Goal: Transaction & Acquisition: Purchase product/service

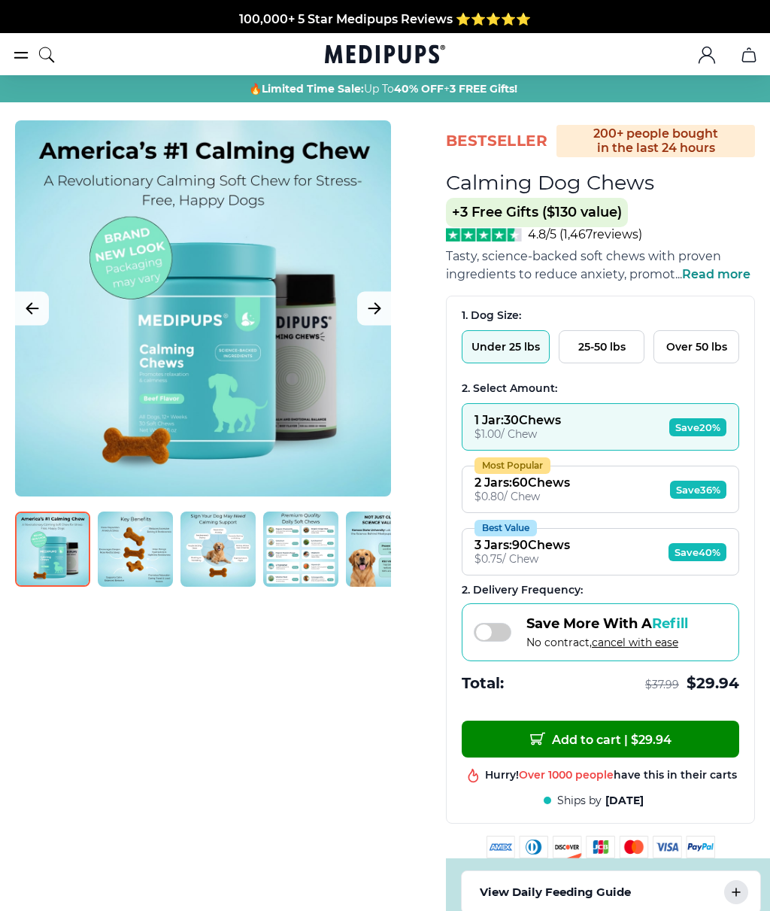
click at [146, 553] on img at bounding box center [135, 549] width 75 height 75
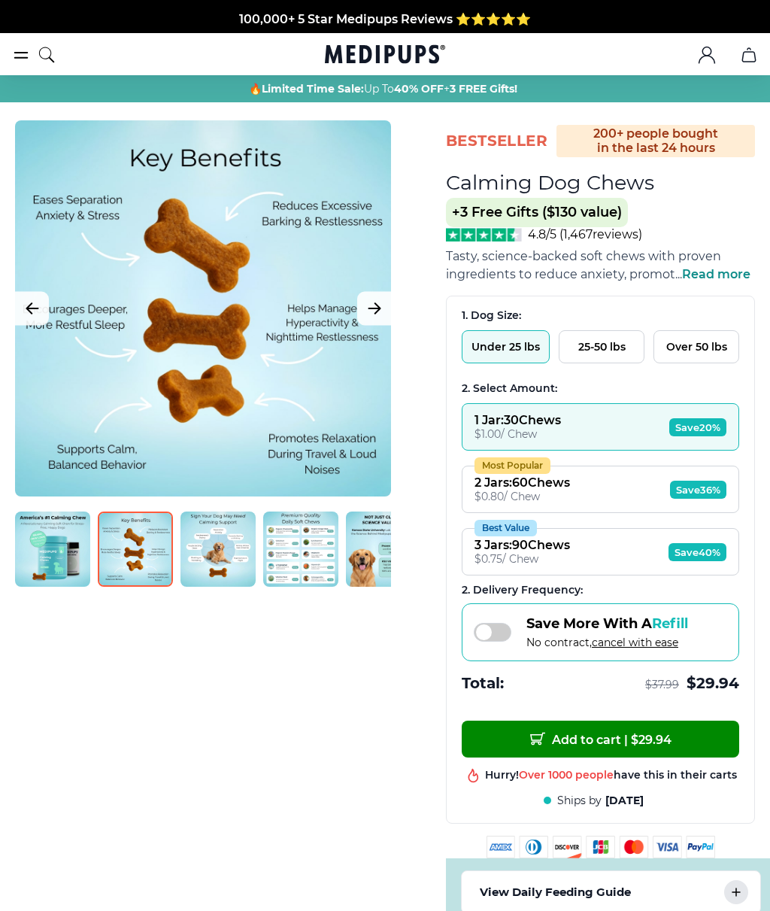
scroll to position [0, 5]
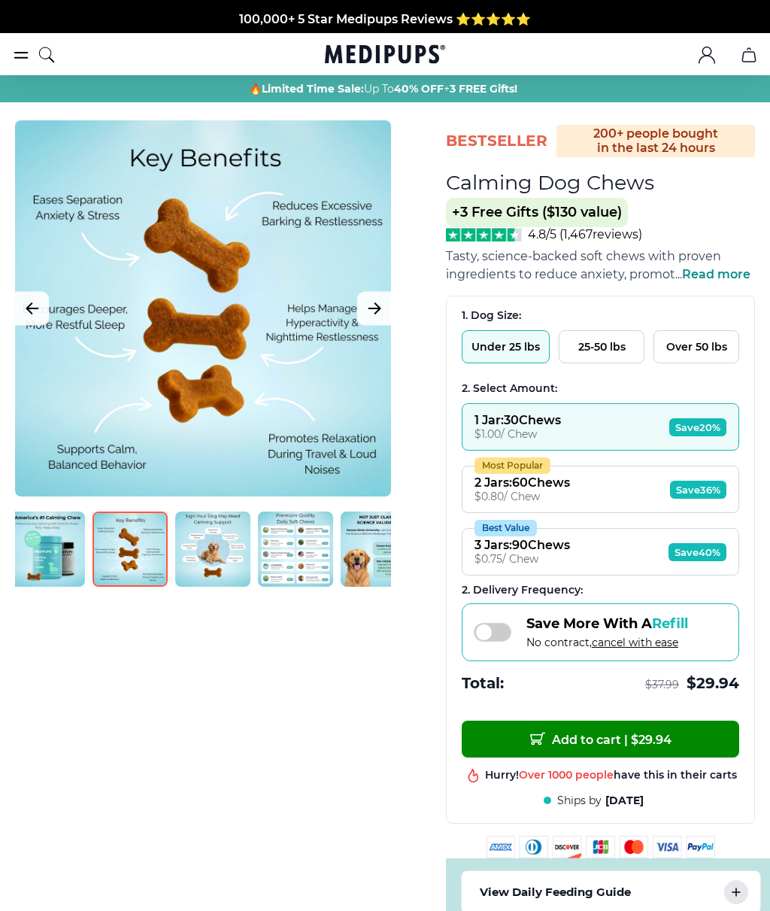
click at [235, 545] on img at bounding box center [212, 549] width 75 height 75
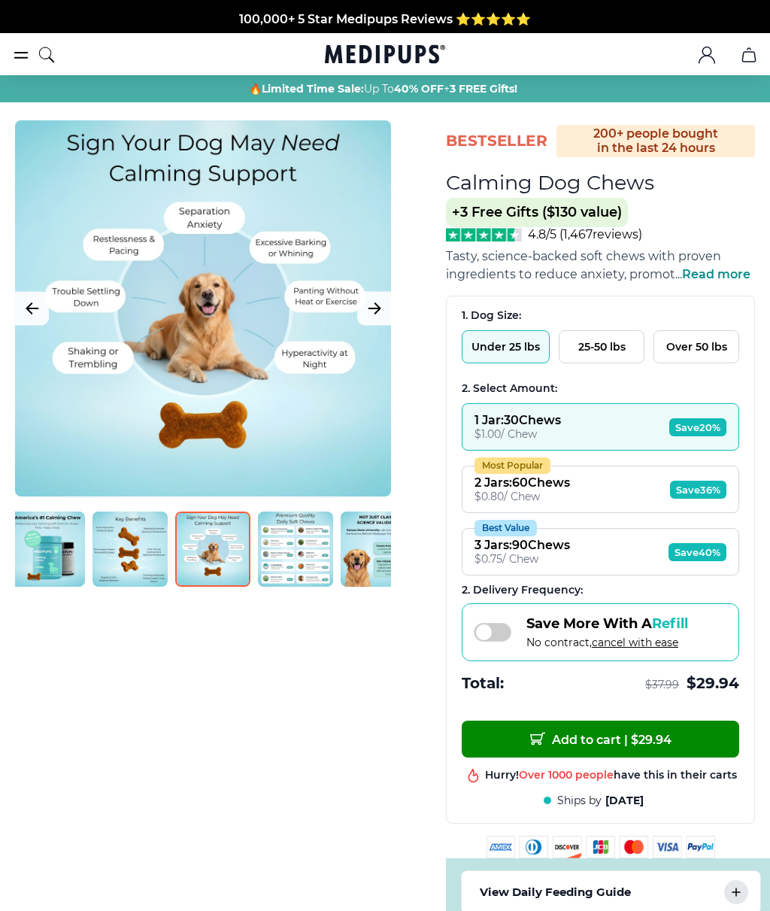
click at [301, 545] on img at bounding box center [295, 549] width 75 height 75
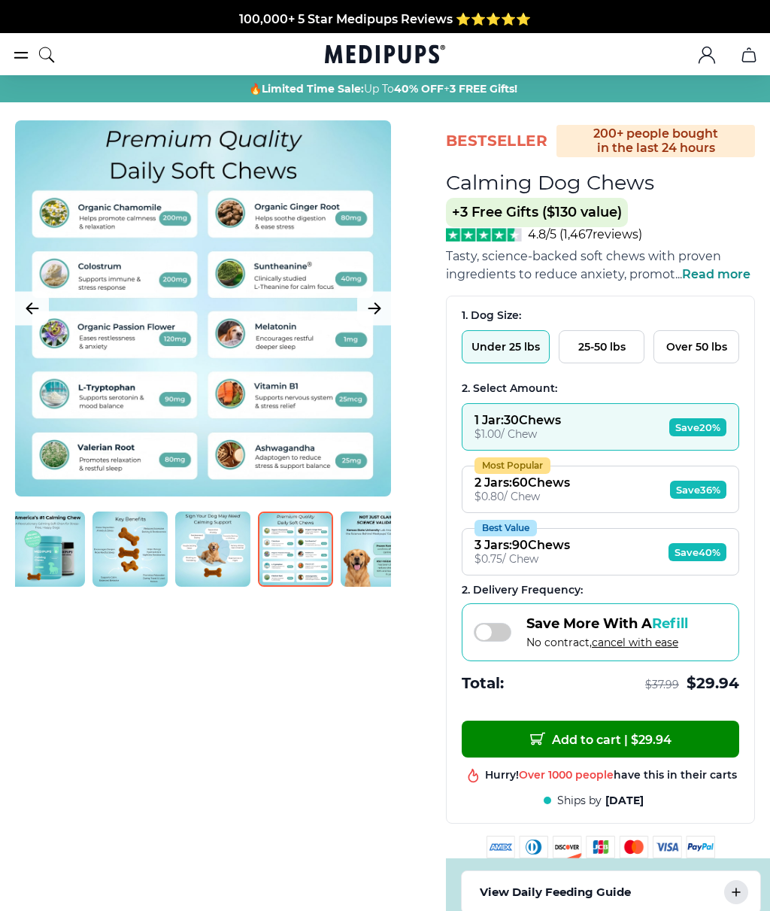
click at [367, 567] on img at bounding box center [378, 549] width 75 height 75
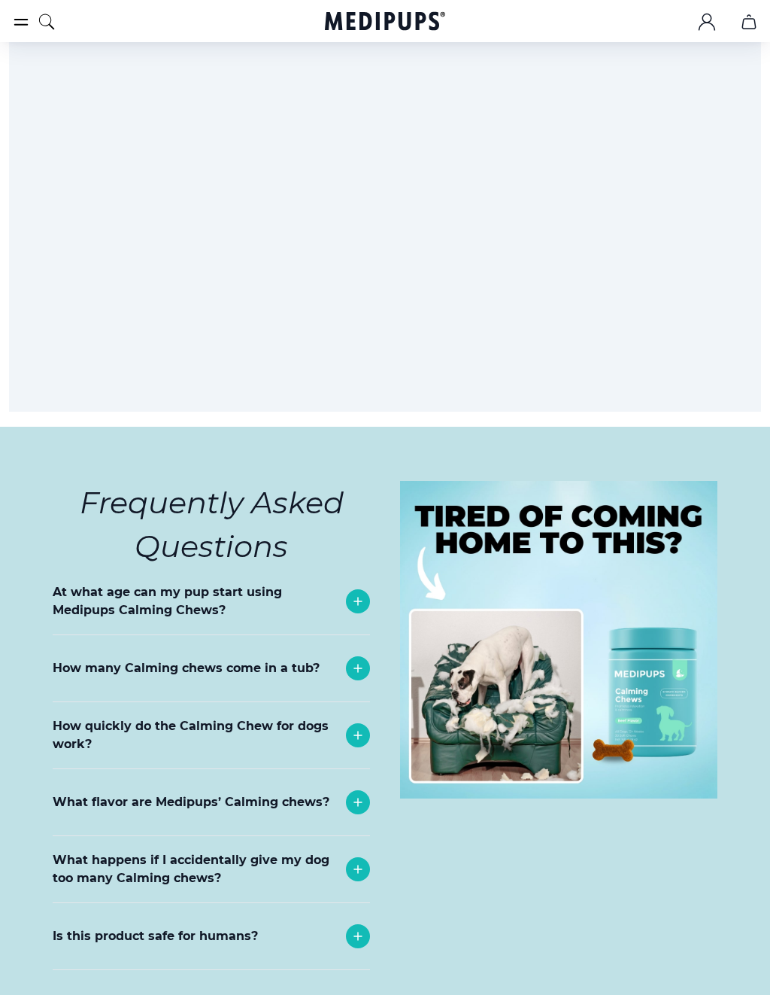
scroll to position [6090, 0]
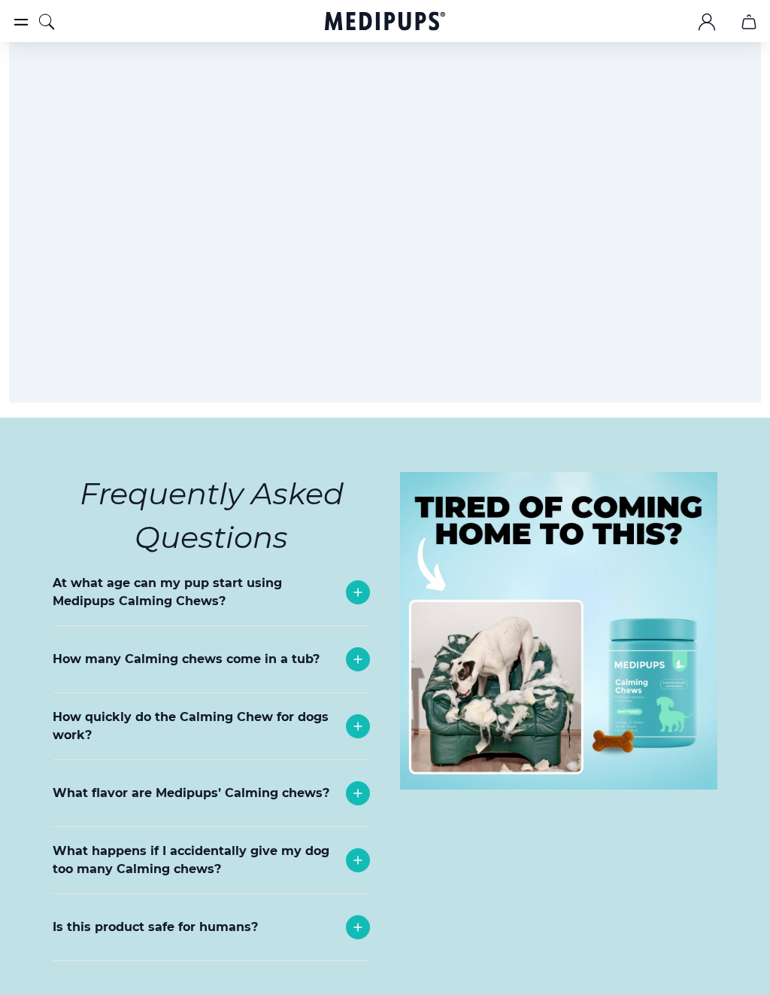
click at [359, 584] on icon at bounding box center [358, 593] width 18 height 18
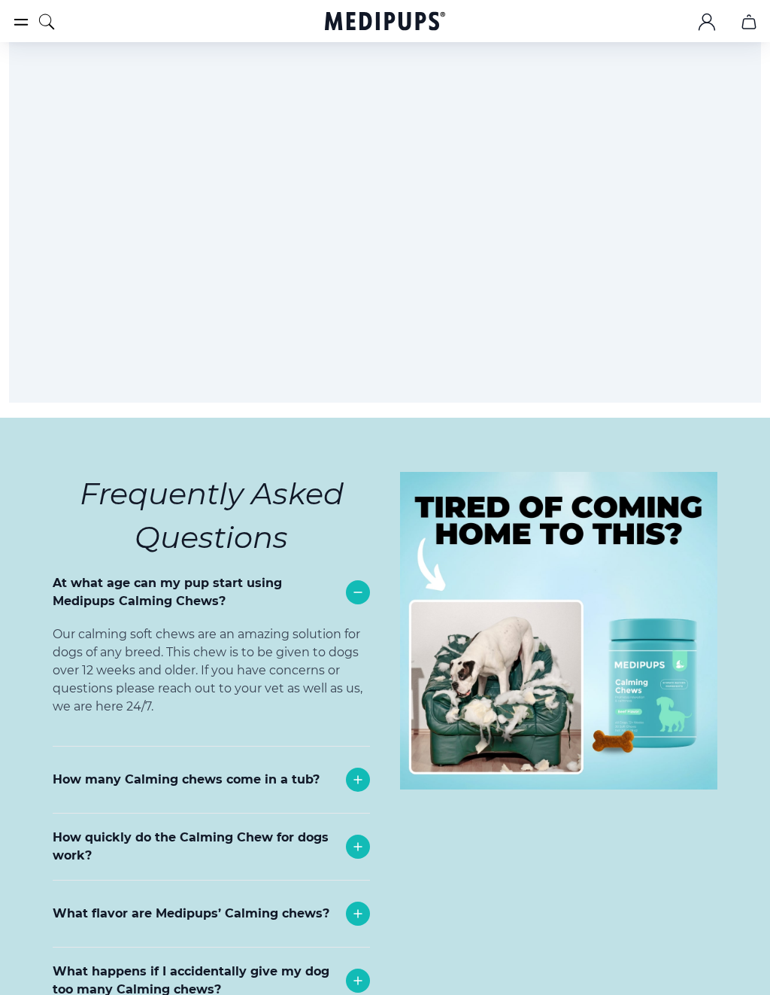
scroll to position [6091, 0]
click at [362, 770] on icon at bounding box center [358, 779] width 18 height 18
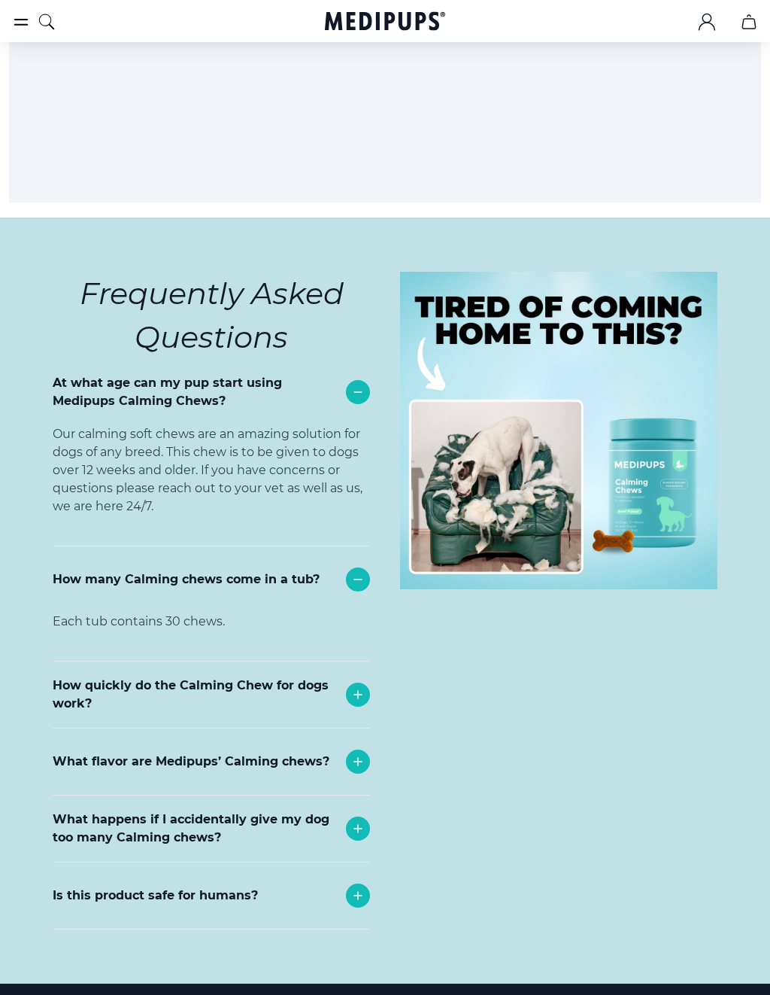
scroll to position [6291, 0]
click at [364, 685] on icon at bounding box center [358, 694] width 18 height 18
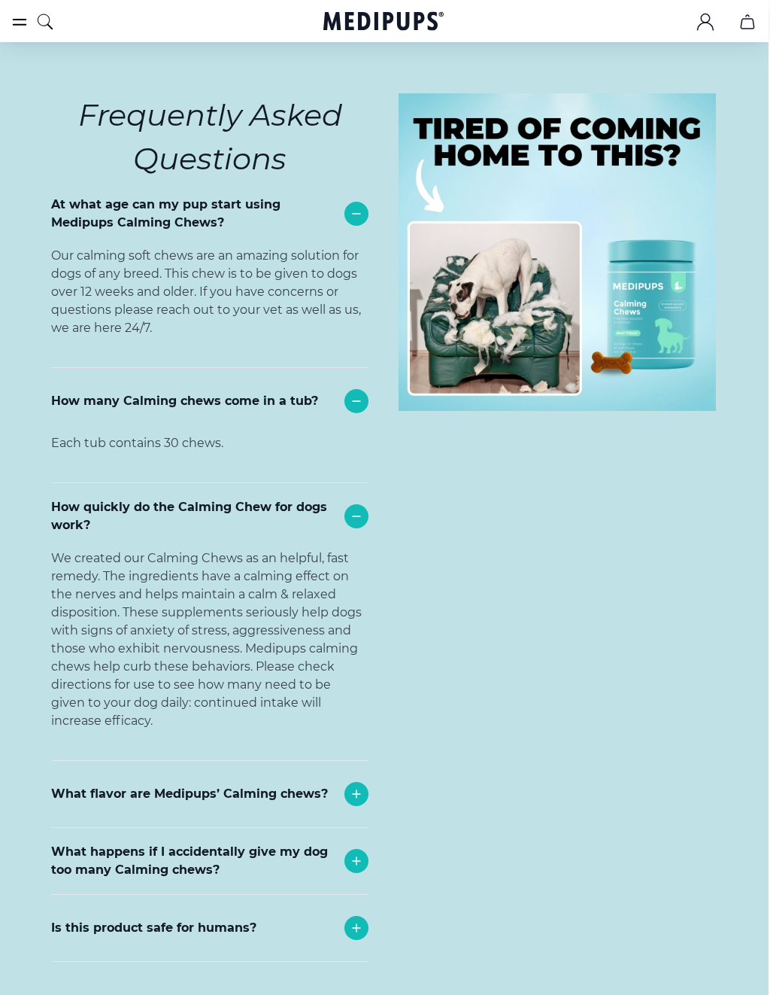
scroll to position [6472, 2]
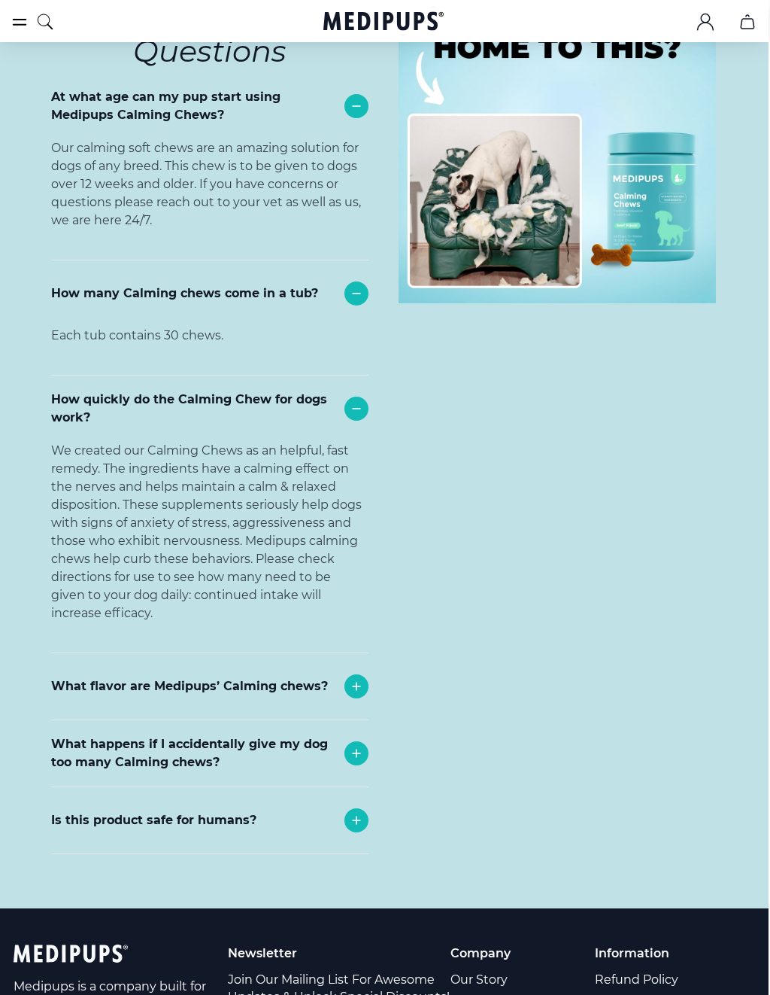
click at [351, 677] on icon at bounding box center [357, 686] width 18 height 18
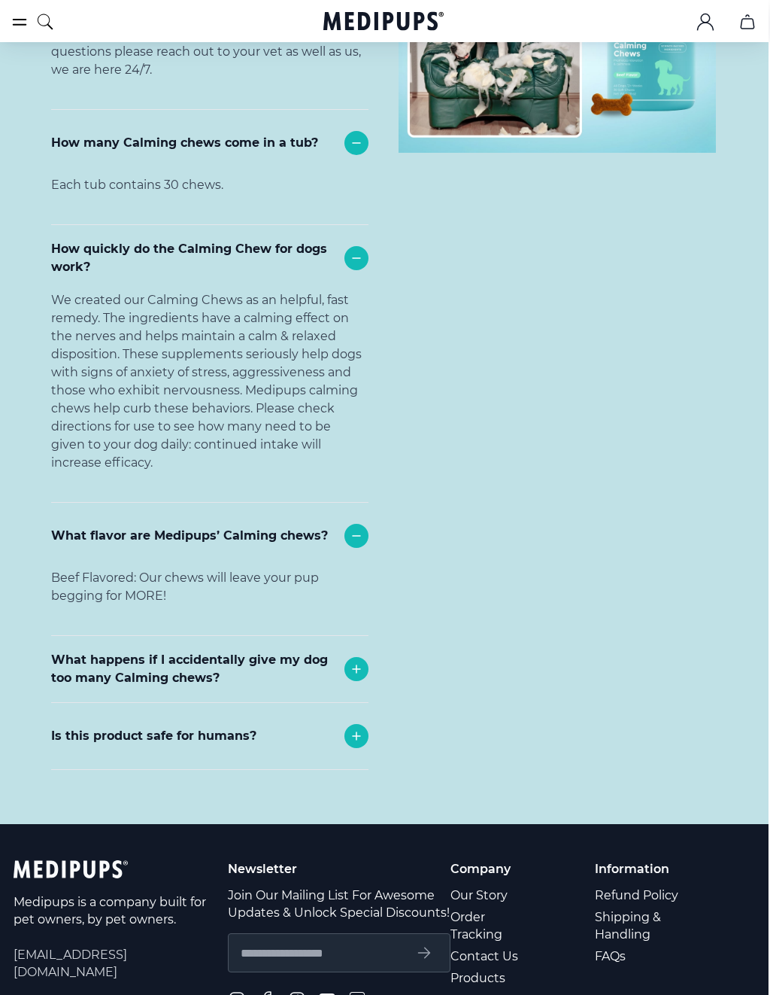
scroll to position [6727, 1]
click at [362, 660] on icon at bounding box center [357, 669] width 18 height 18
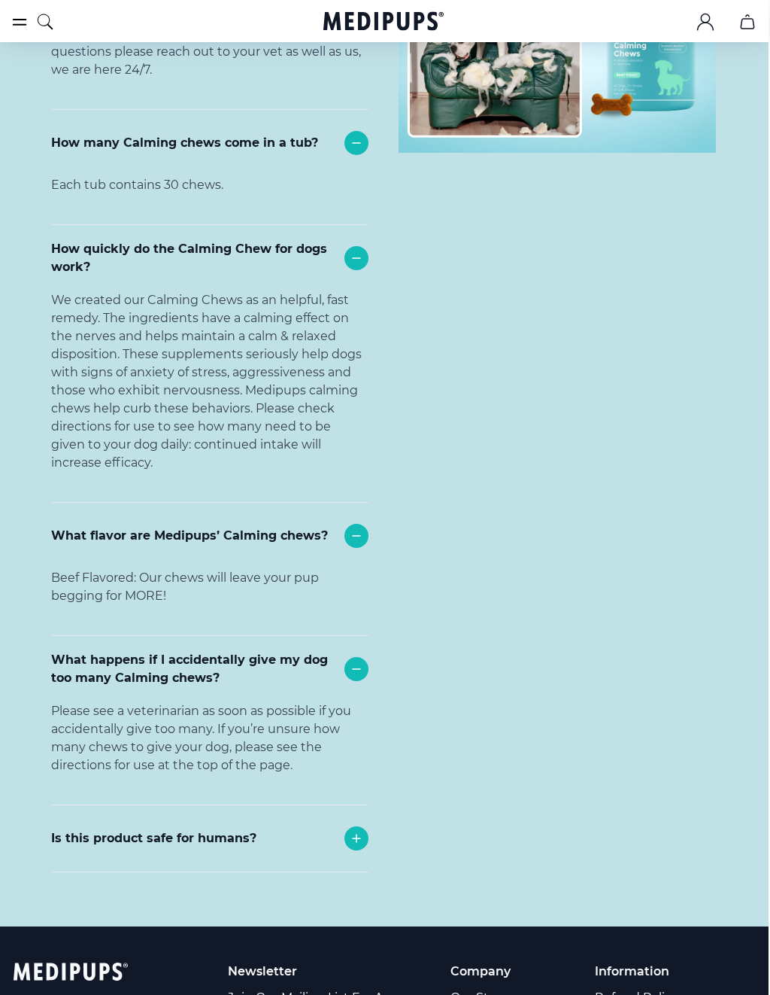
scroll to position [6727, 2]
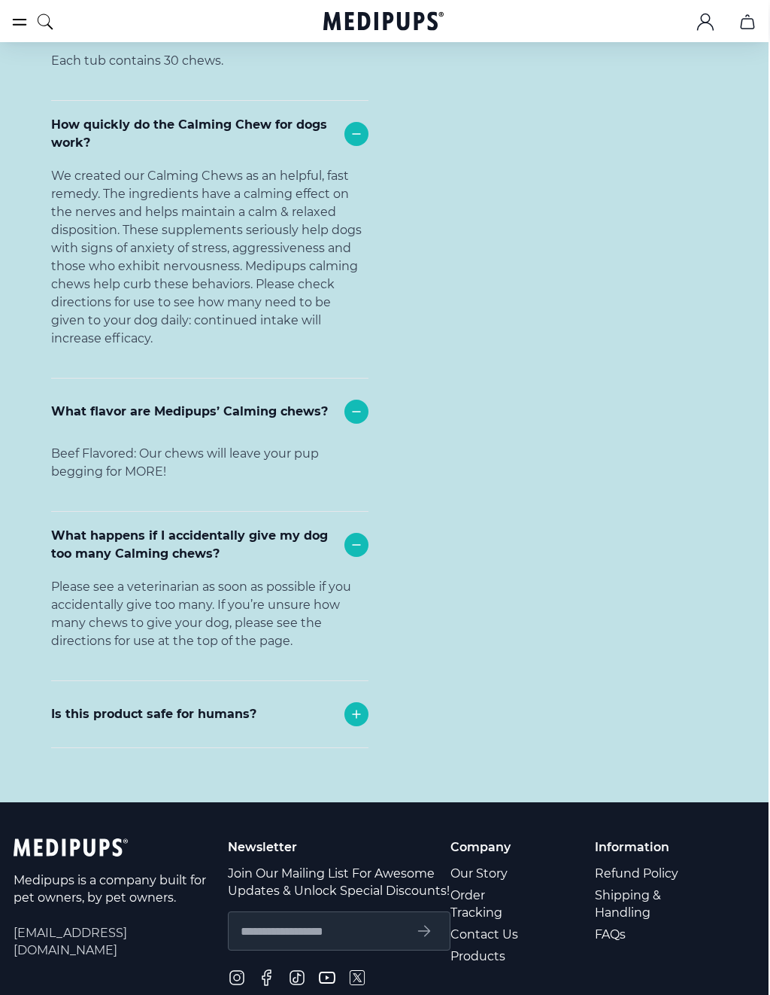
click at [359, 705] on icon at bounding box center [357, 714] width 18 height 18
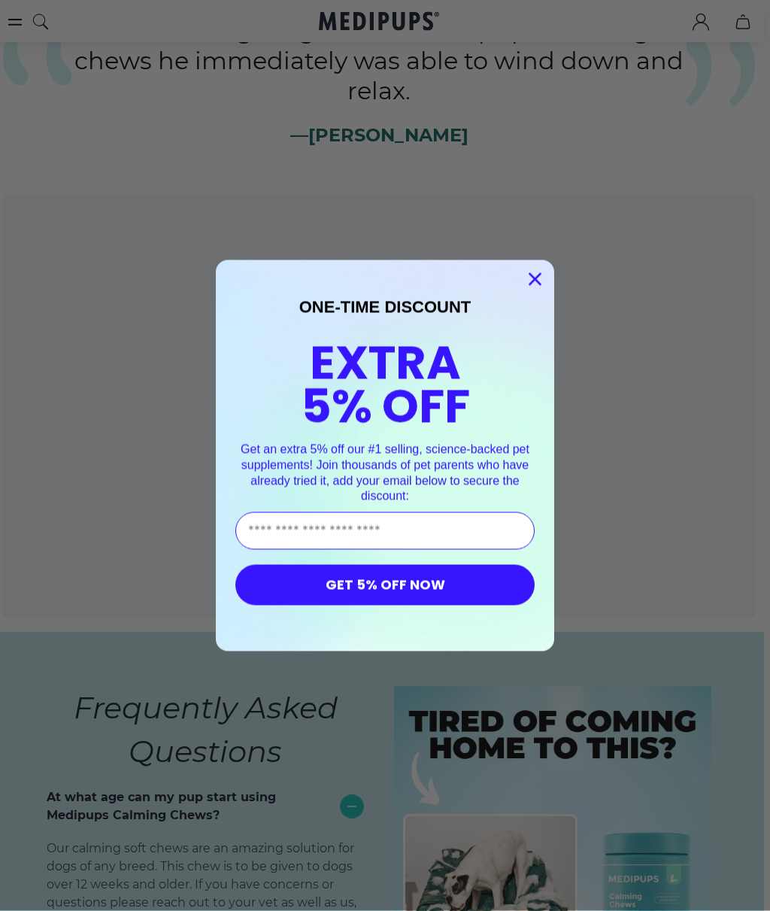
scroll to position [5876, 6]
type input "**********"
click at [437, 589] on button "GET 5% OFF NOW" at bounding box center [384, 585] width 299 height 41
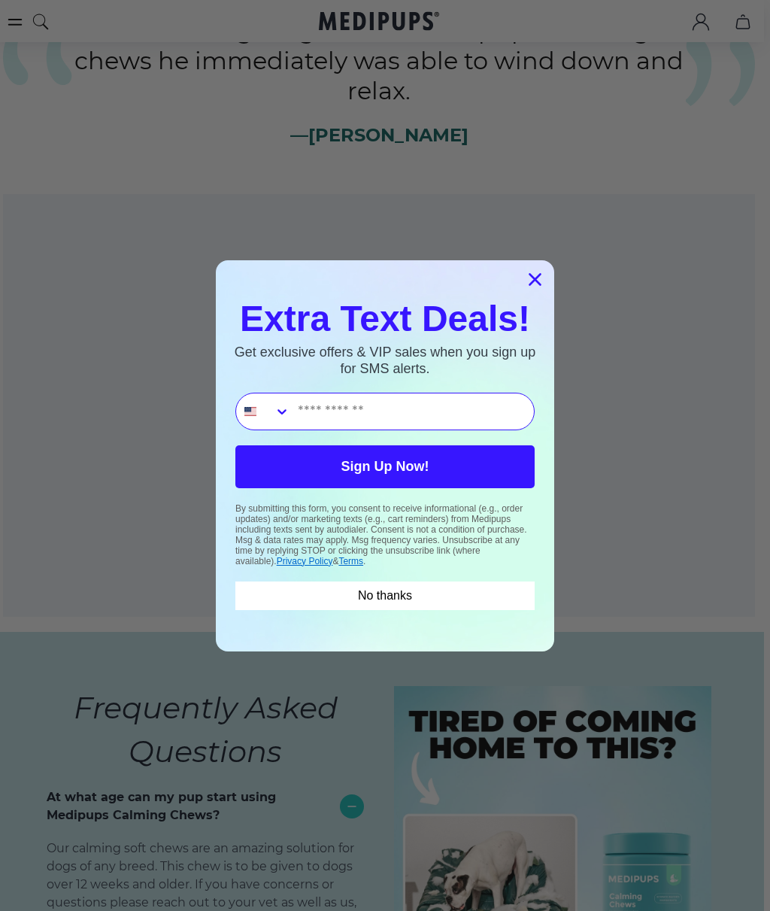
click at [415, 595] on button "No thanks" at bounding box center [384, 596] width 299 height 29
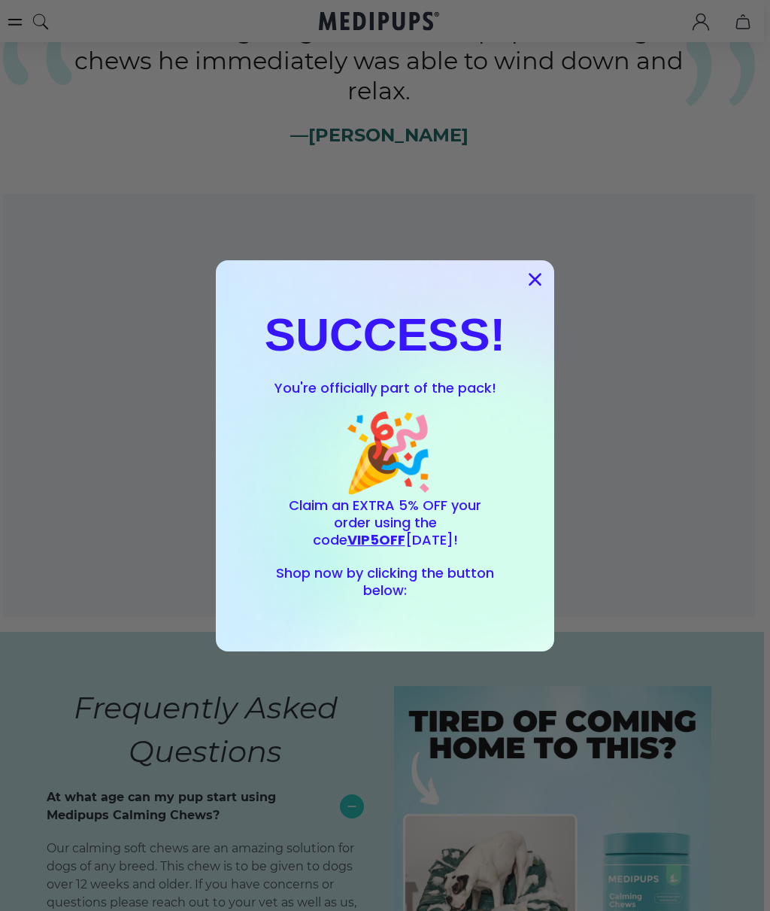
click at [551, 264] on form "SUCCESS! You're officially part of the pack! 🎉 Claim an EXTRA 5% OFF your order…" at bounding box center [385, 455] width 339 height 391
click at [537, 285] on circle "Close dialog" at bounding box center [535, 278] width 25 height 25
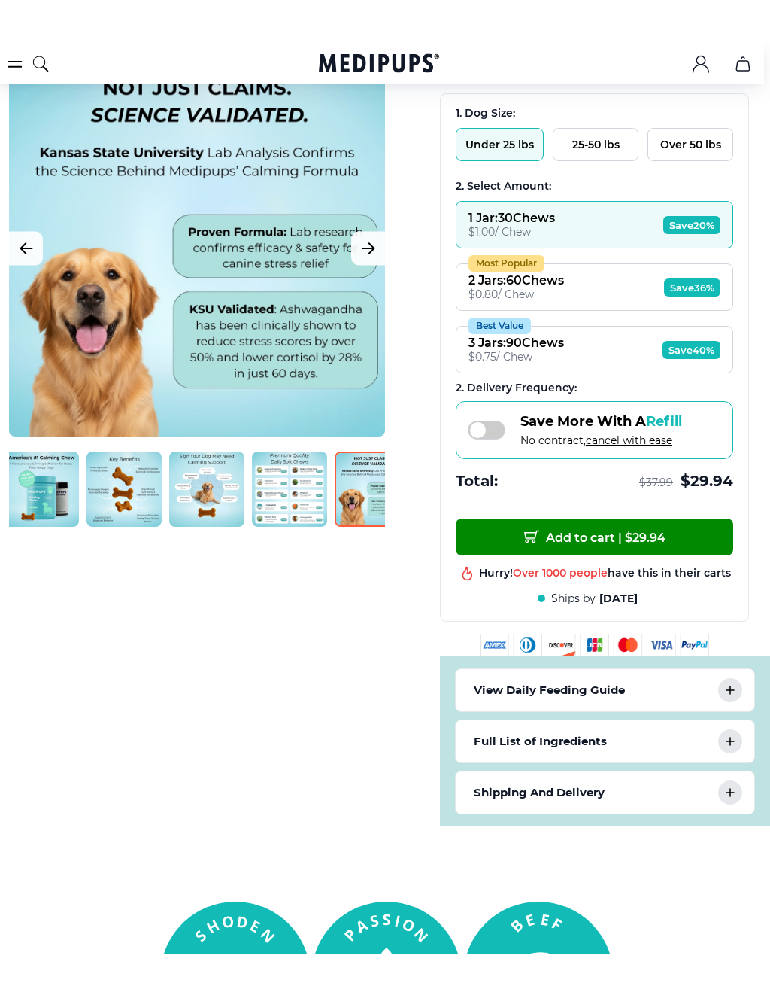
scroll to position [245, 6]
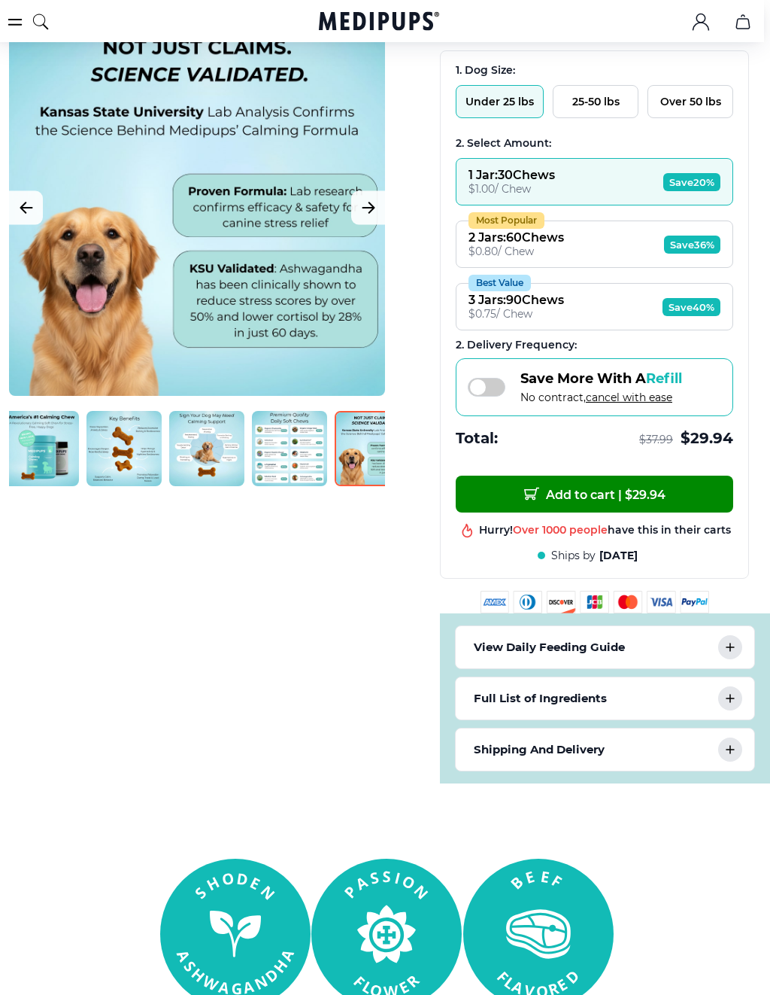
click at [734, 655] on icon at bounding box center [731, 647] width 18 height 18
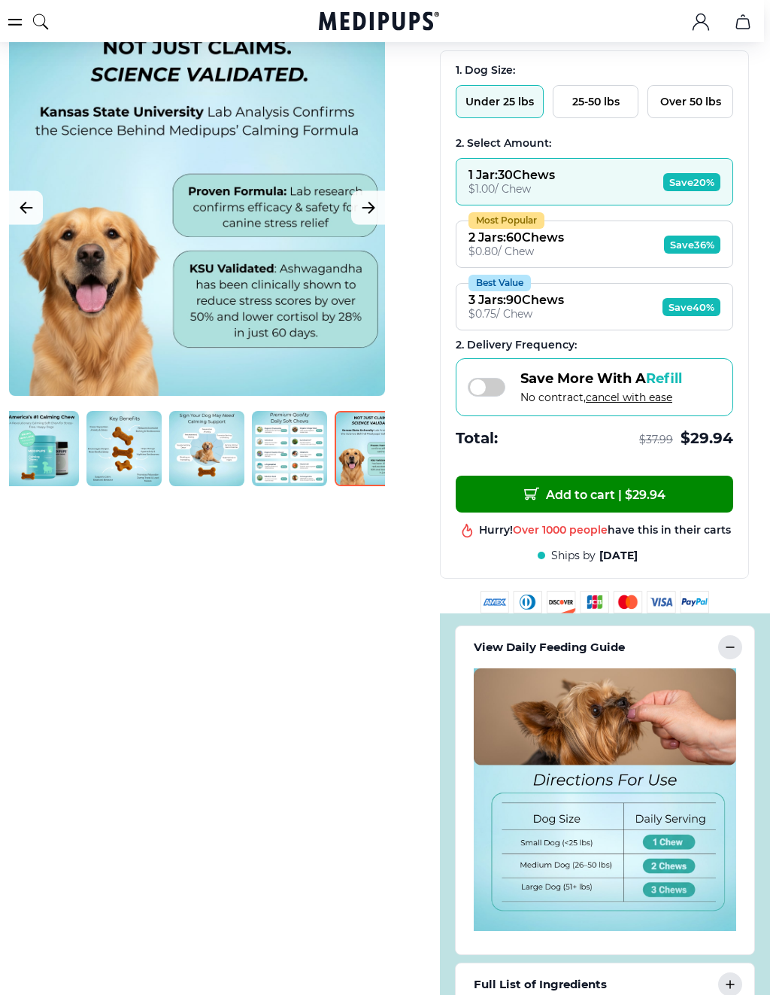
click at [729, 656] on icon at bounding box center [731, 647] width 18 height 18
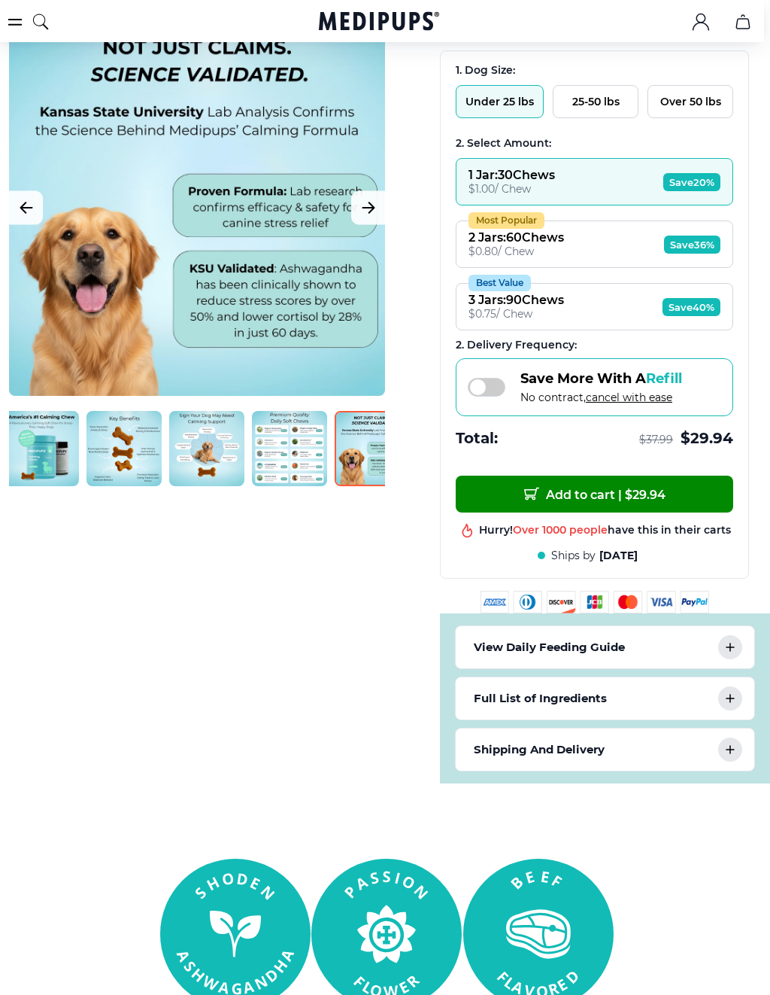
click at [740, 710] on div at bounding box center [731, 698] width 24 height 24
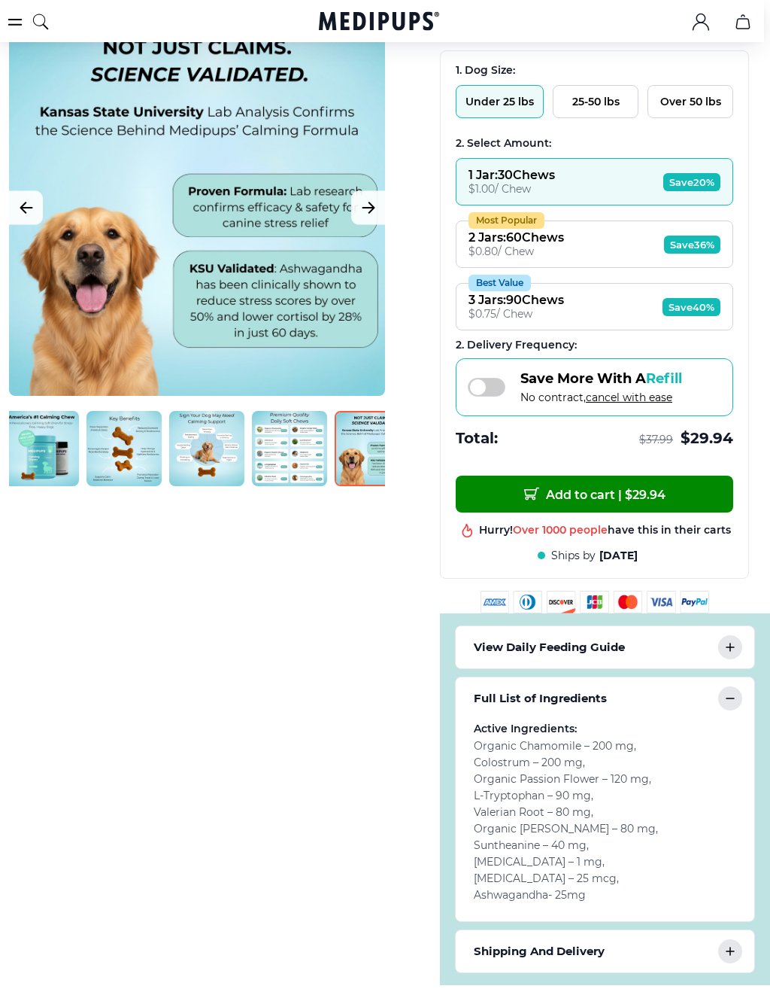
click at [737, 707] on icon at bounding box center [731, 698] width 18 height 18
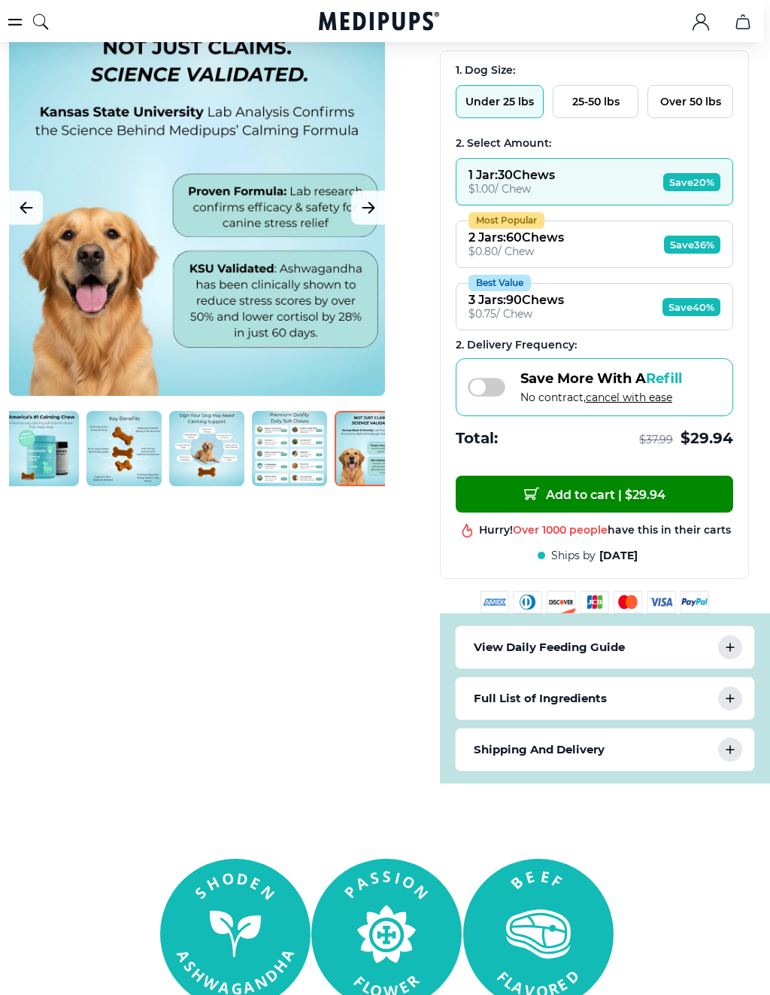
click at [736, 770] on div "Shipping And Delivery" at bounding box center [605, 749] width 299 height 42
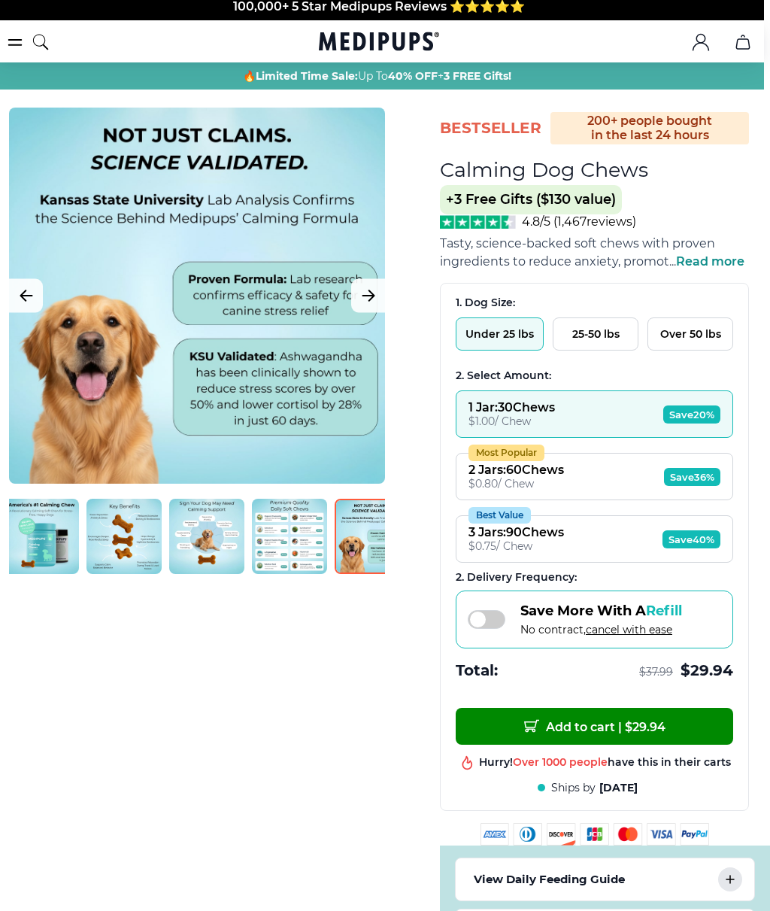
scroll to position [0, 6]
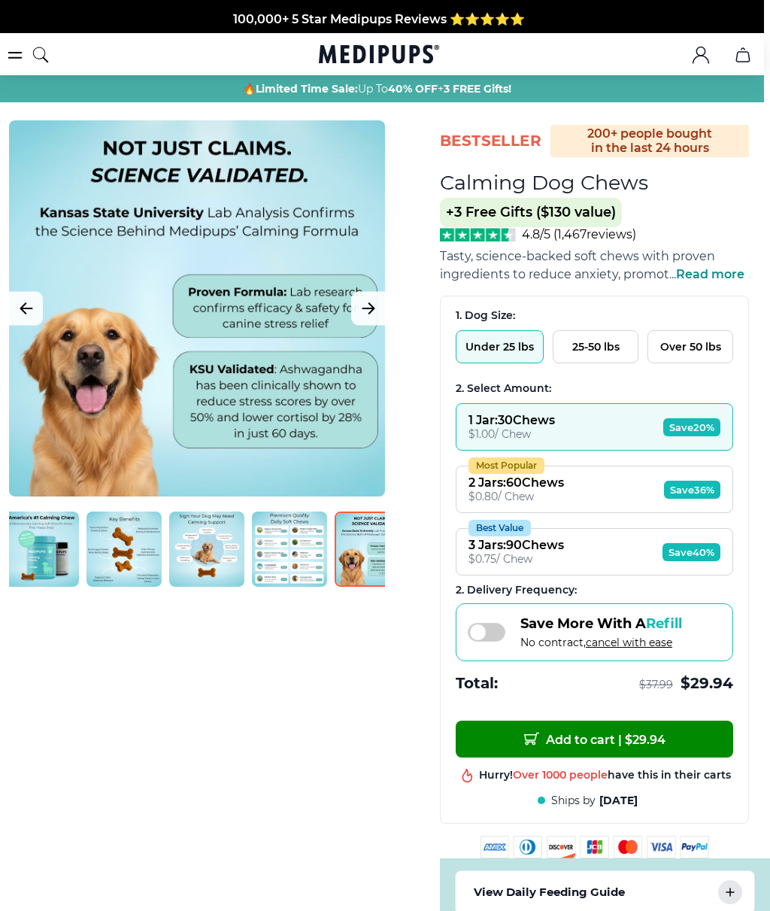
click at [606, 352] on button "25-50 lbs" at bounding box center [596, 346] width 86 height 33
